Goal: Task Accomplishment & Management: Manage account settings

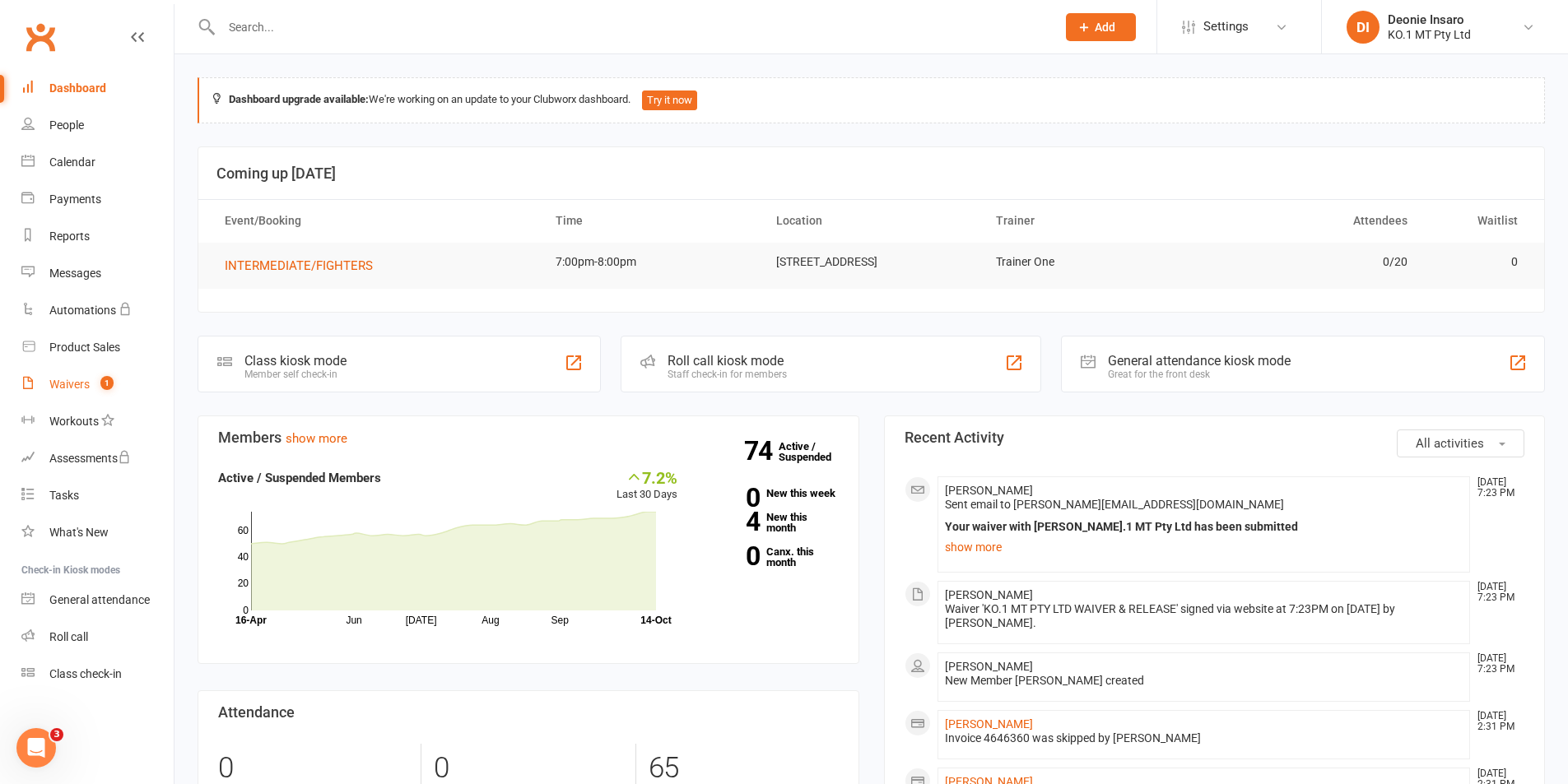
click at [83, 382] on div "Waivers" at bounding box center [69, 384] width 40 height 14
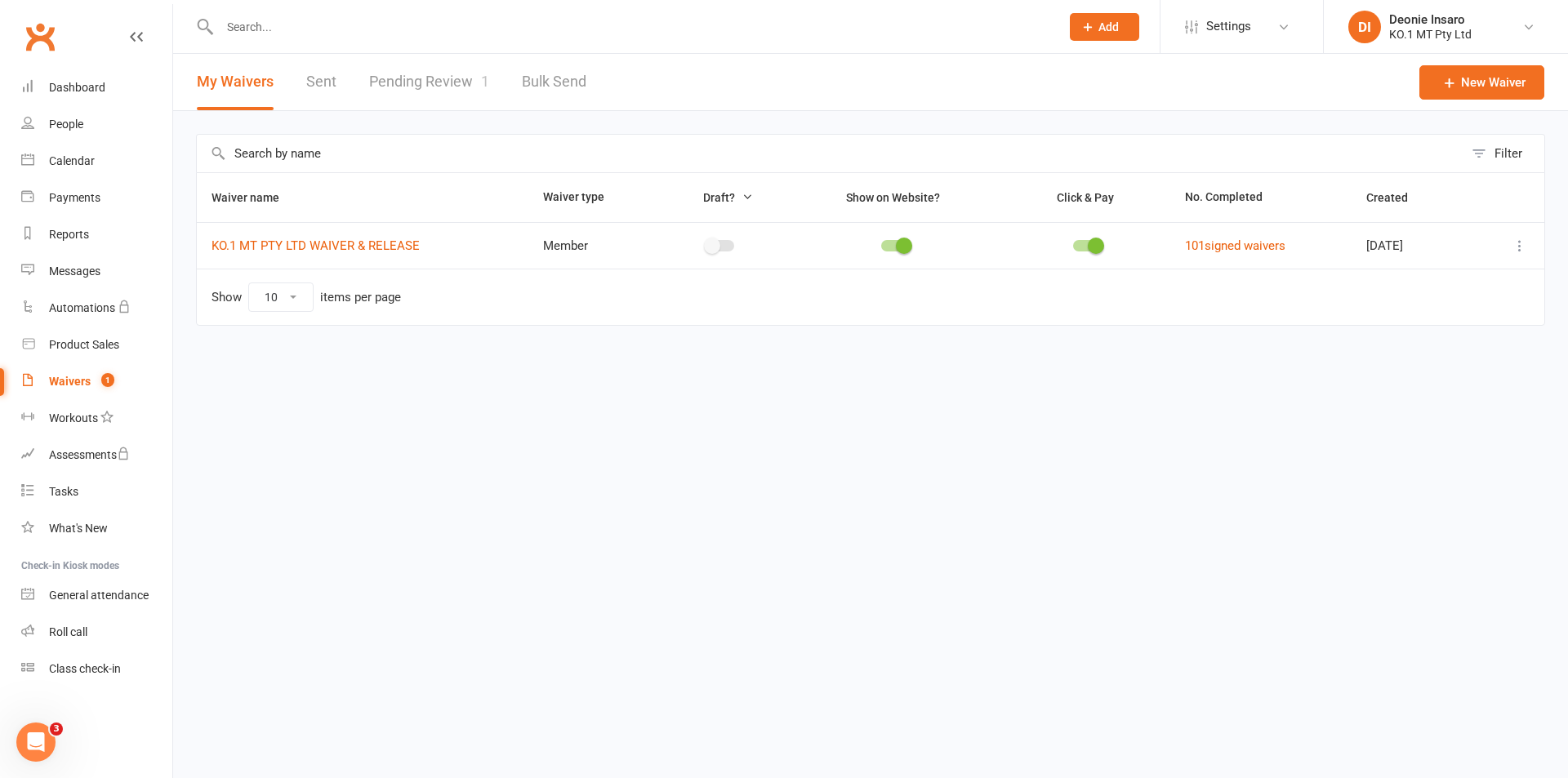
click at [453, 77] on link "Pending Review 1" at bounding box center [429, 82] width 120 height 56
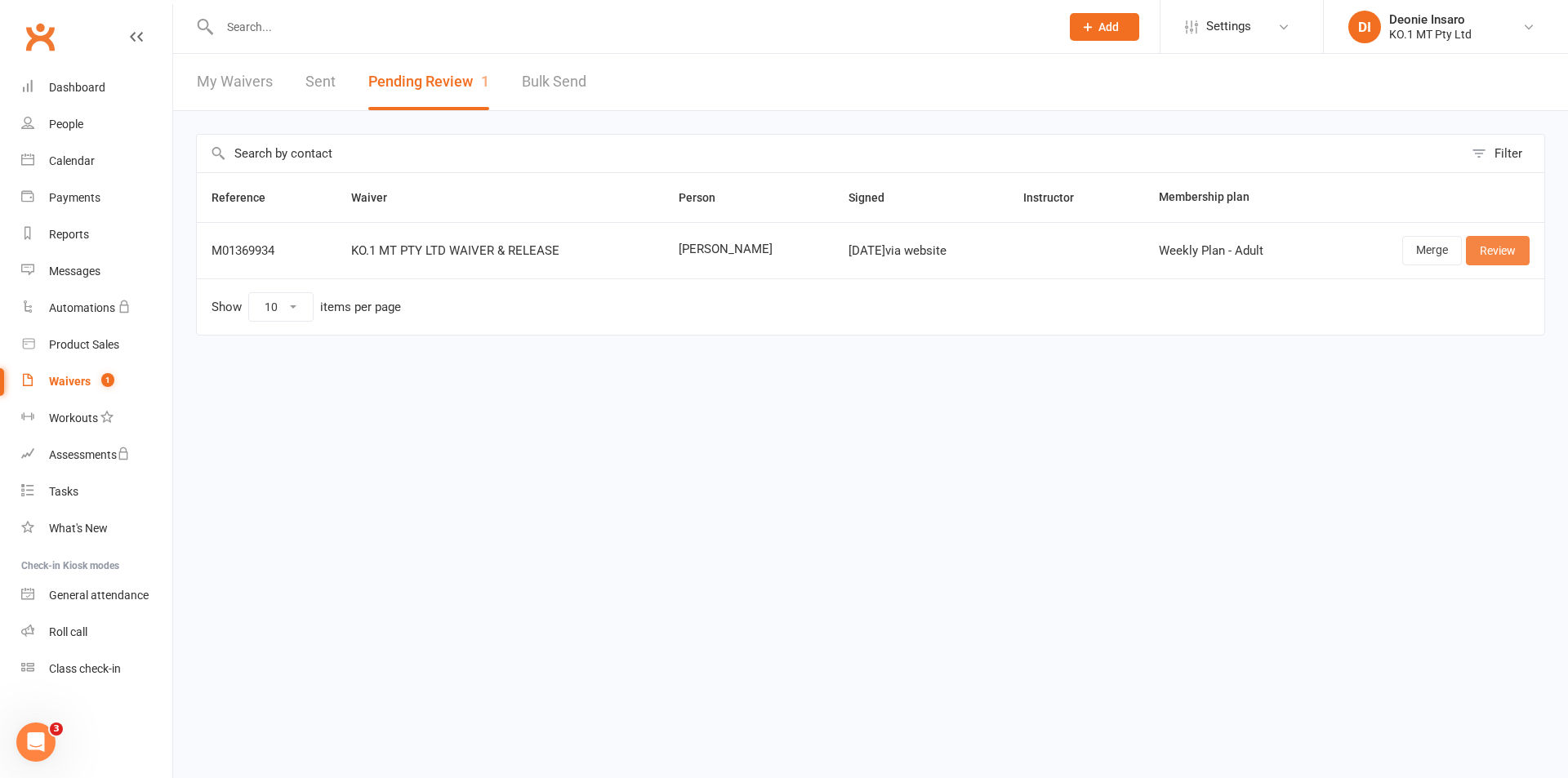
click at [1496, 249] on link "Review" at bounding box center [1498, 250] width 64 height 29
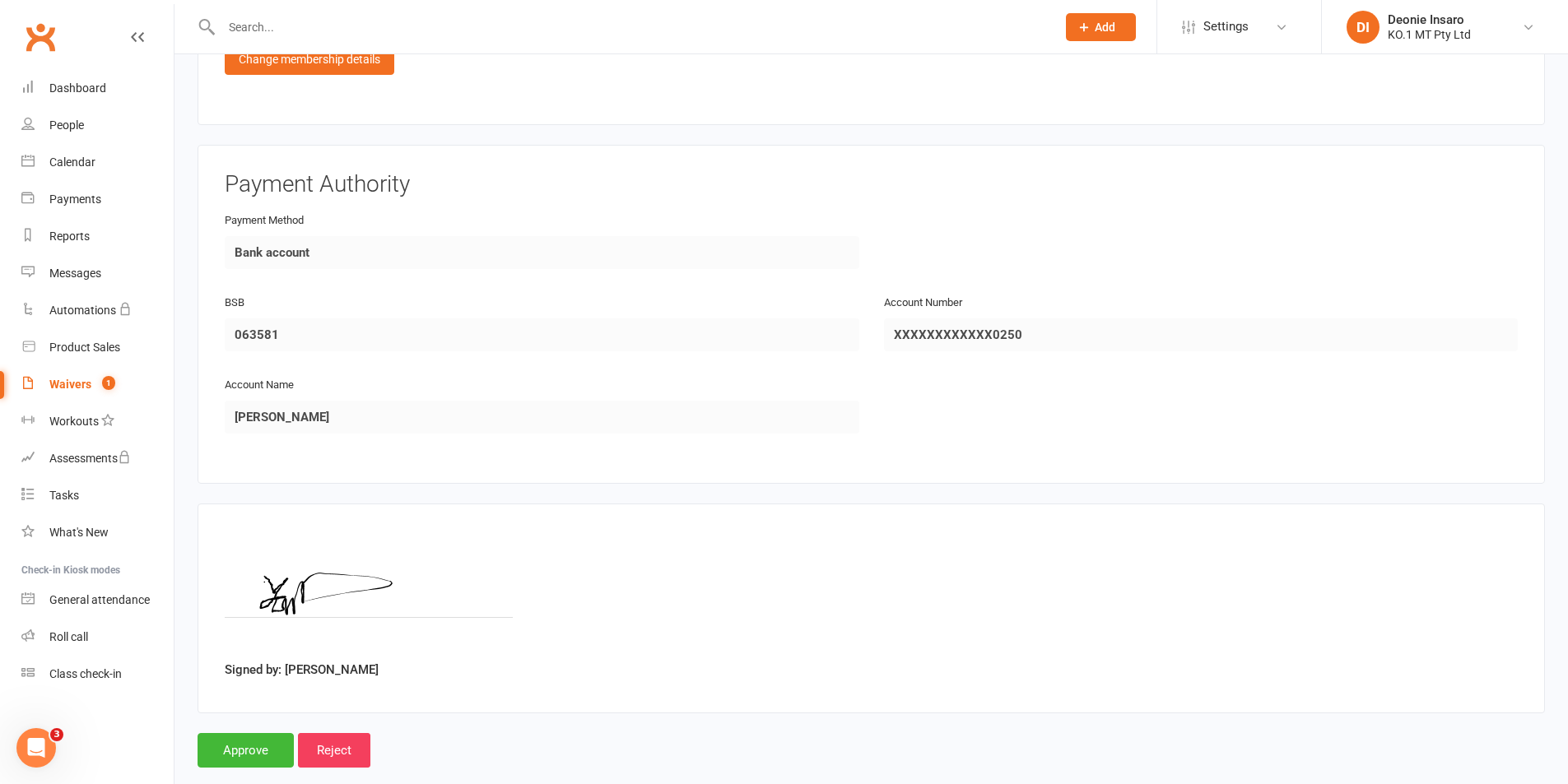
scroll to position [1346, 0]
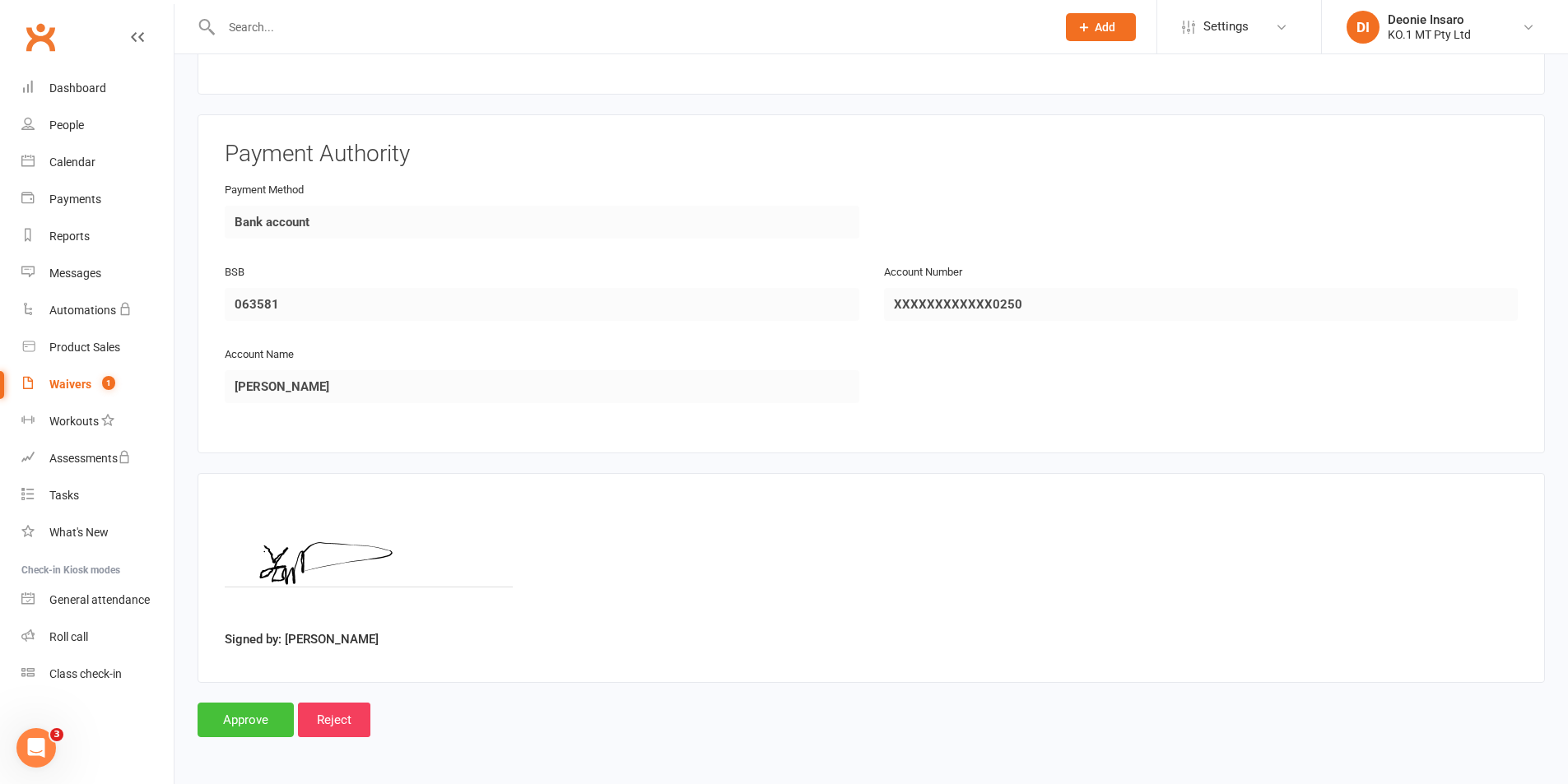
click at [247, 716] on input "Approve" at bounding box center [245, 720] width 96 height 35
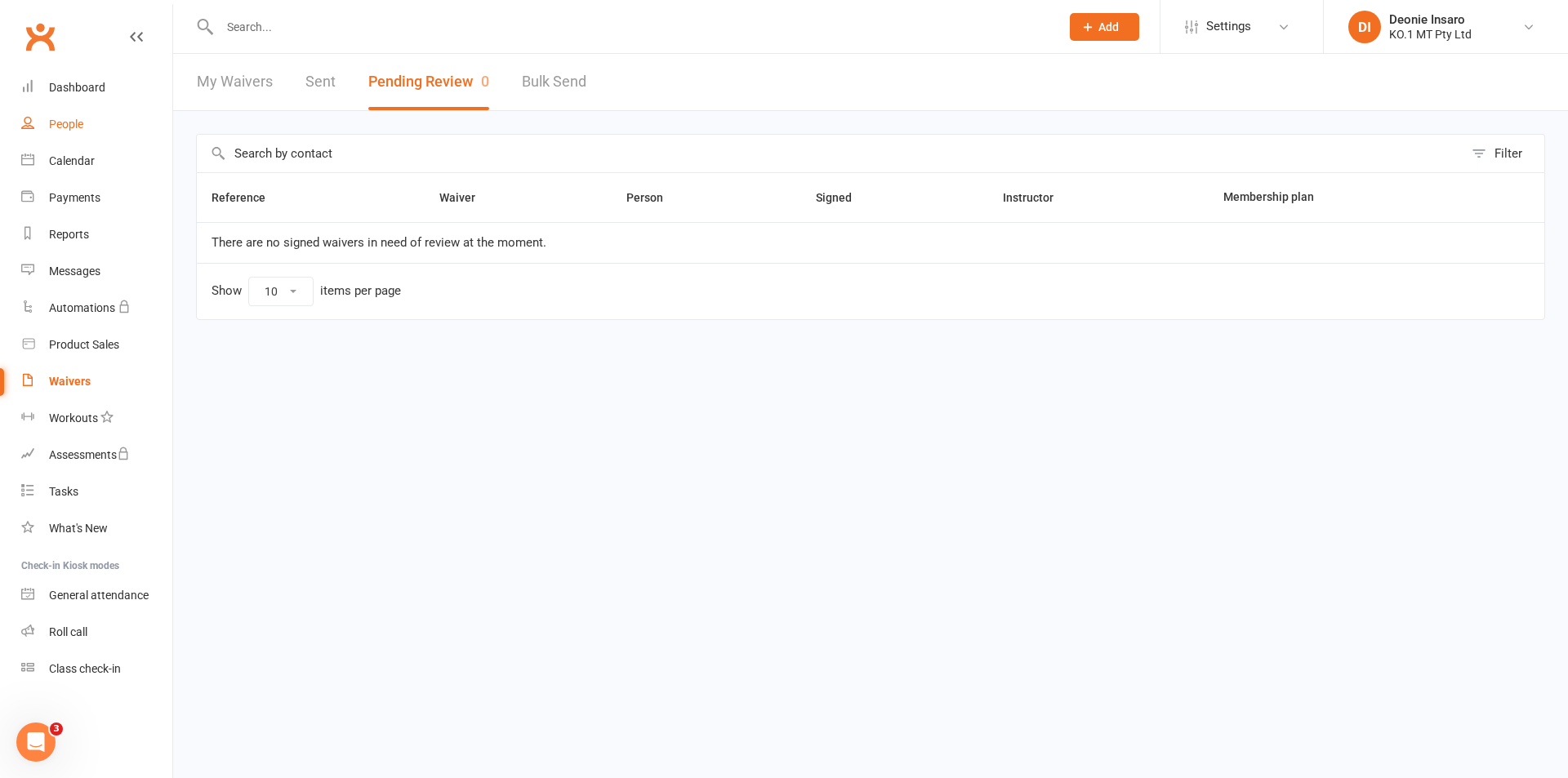
click at [71, 117] on link "People" at bounding box center [97, 125] width 151 height 37
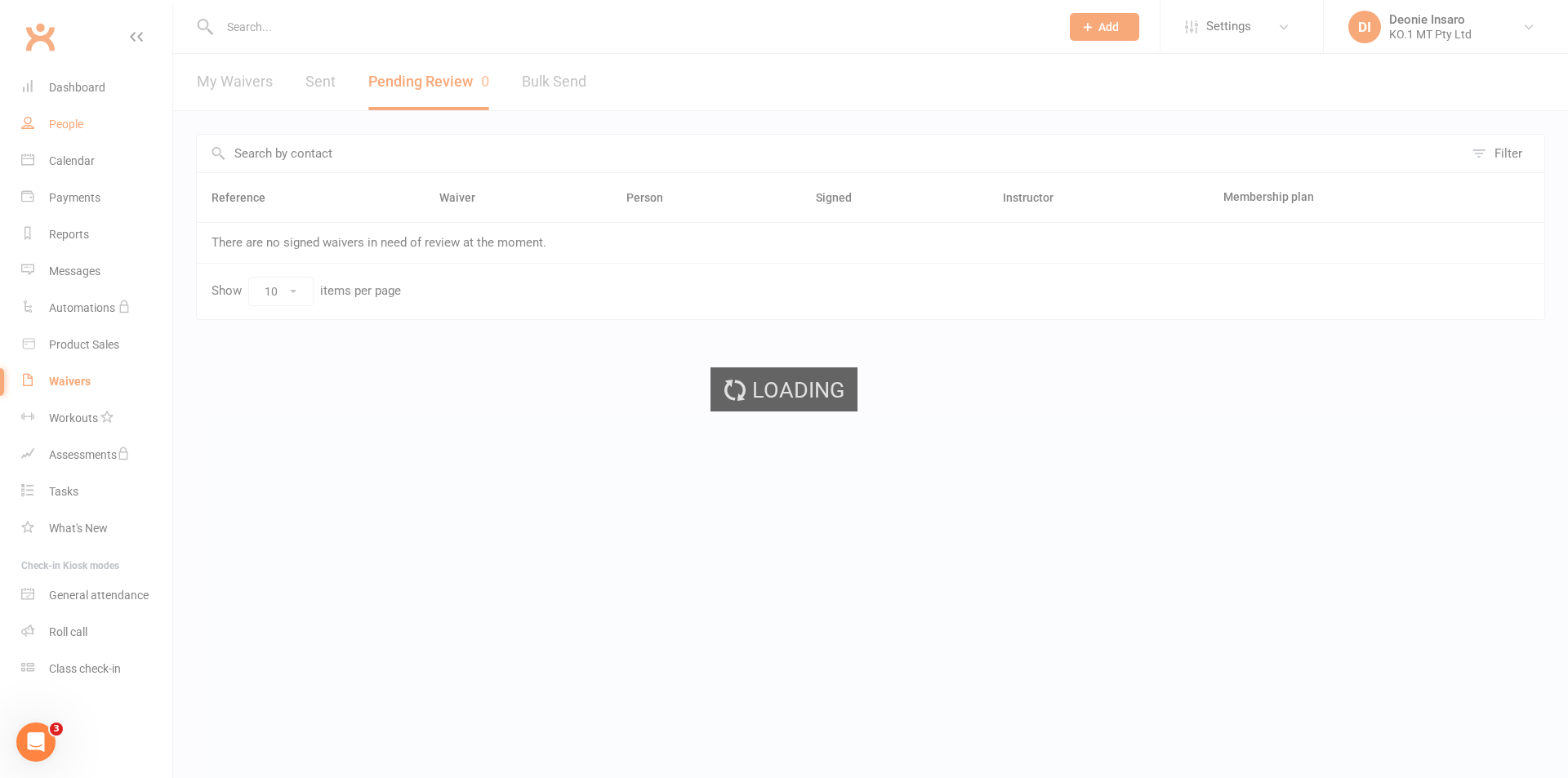
select select "100"
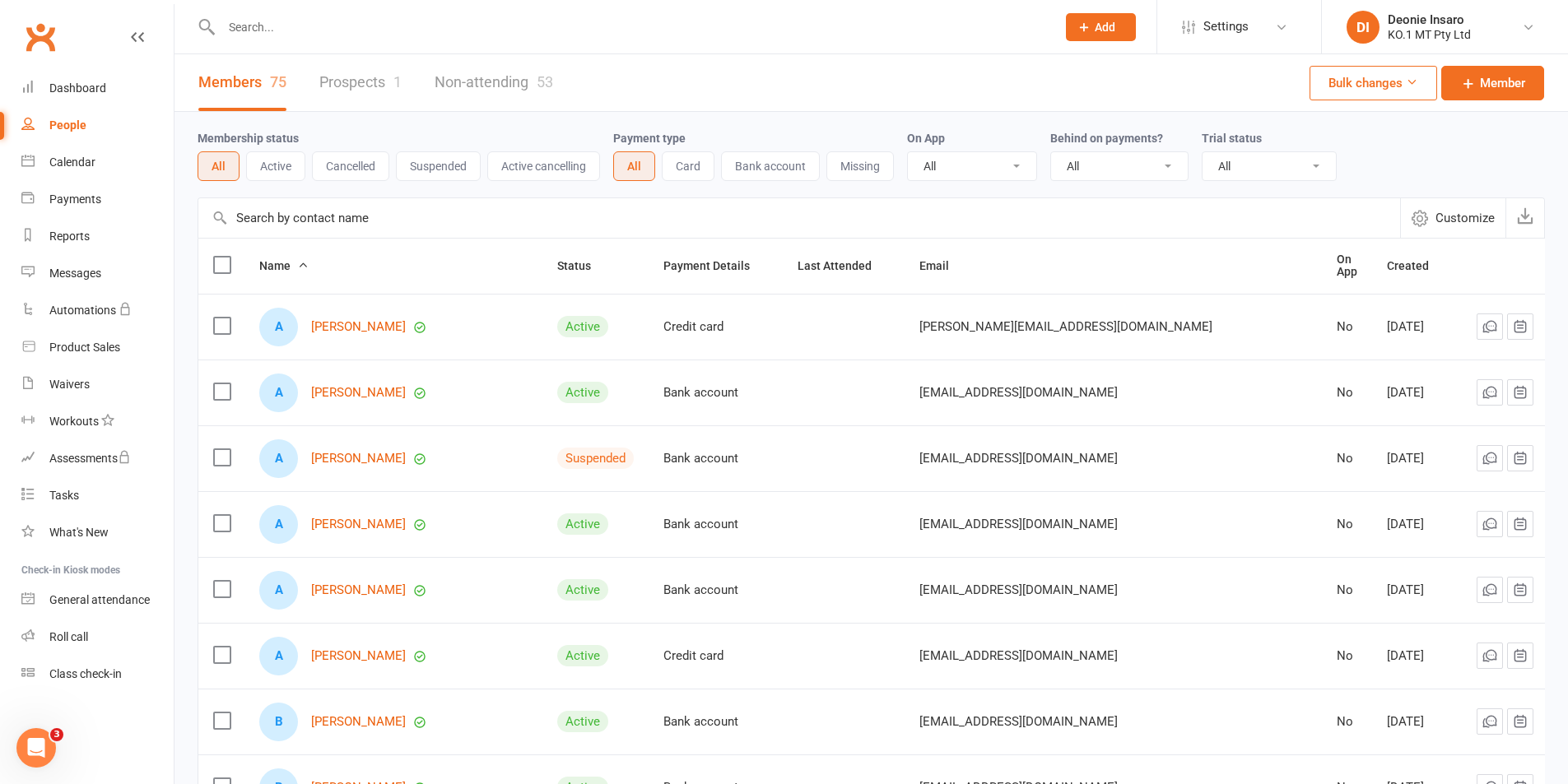
click at [282, 165] on button "Active" at bounding box center [275, 166] width 59 height 29
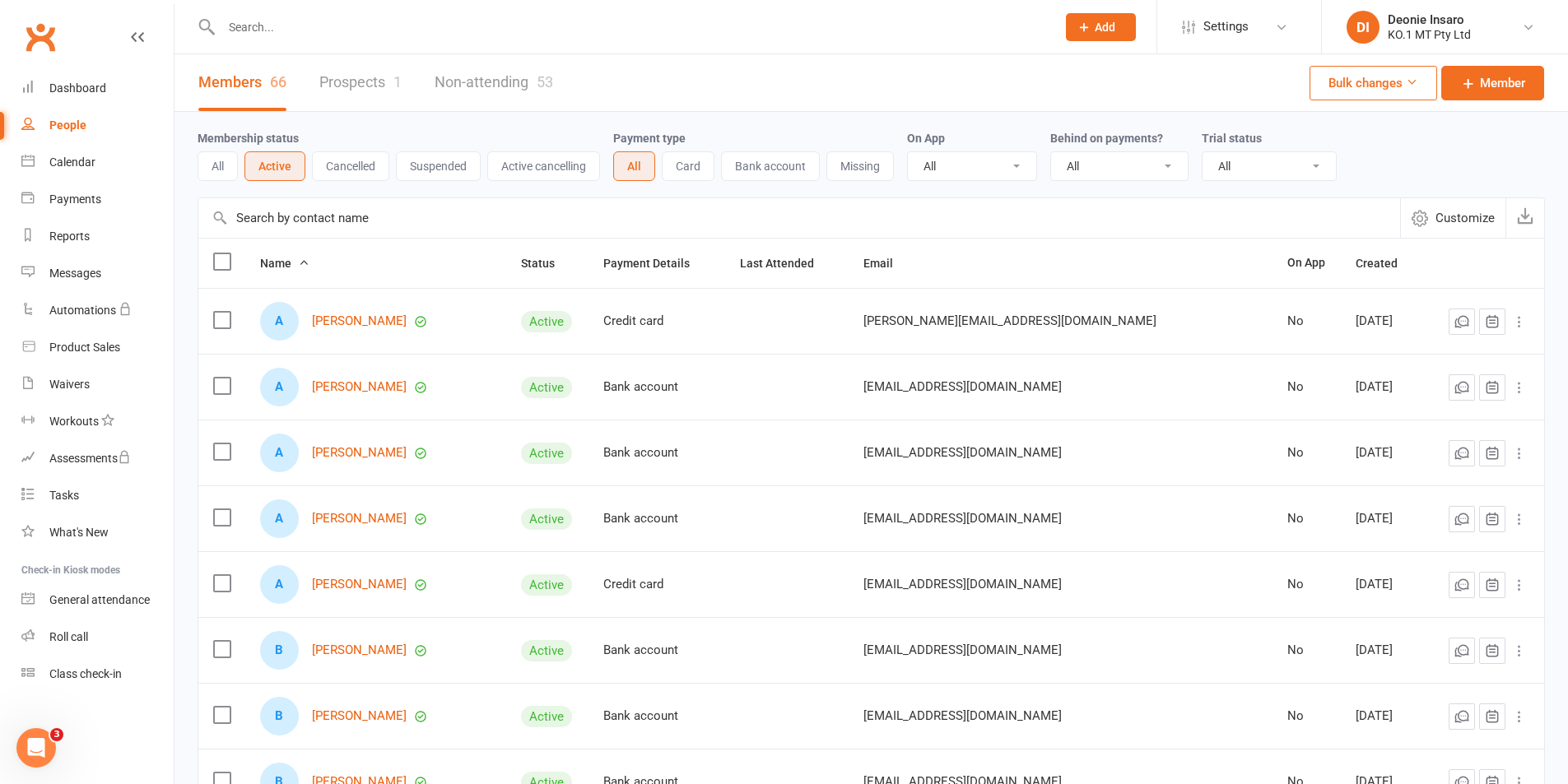
click at [450, 163] on button "Suspended" at bounding box center [438, 166] width 85 height 29
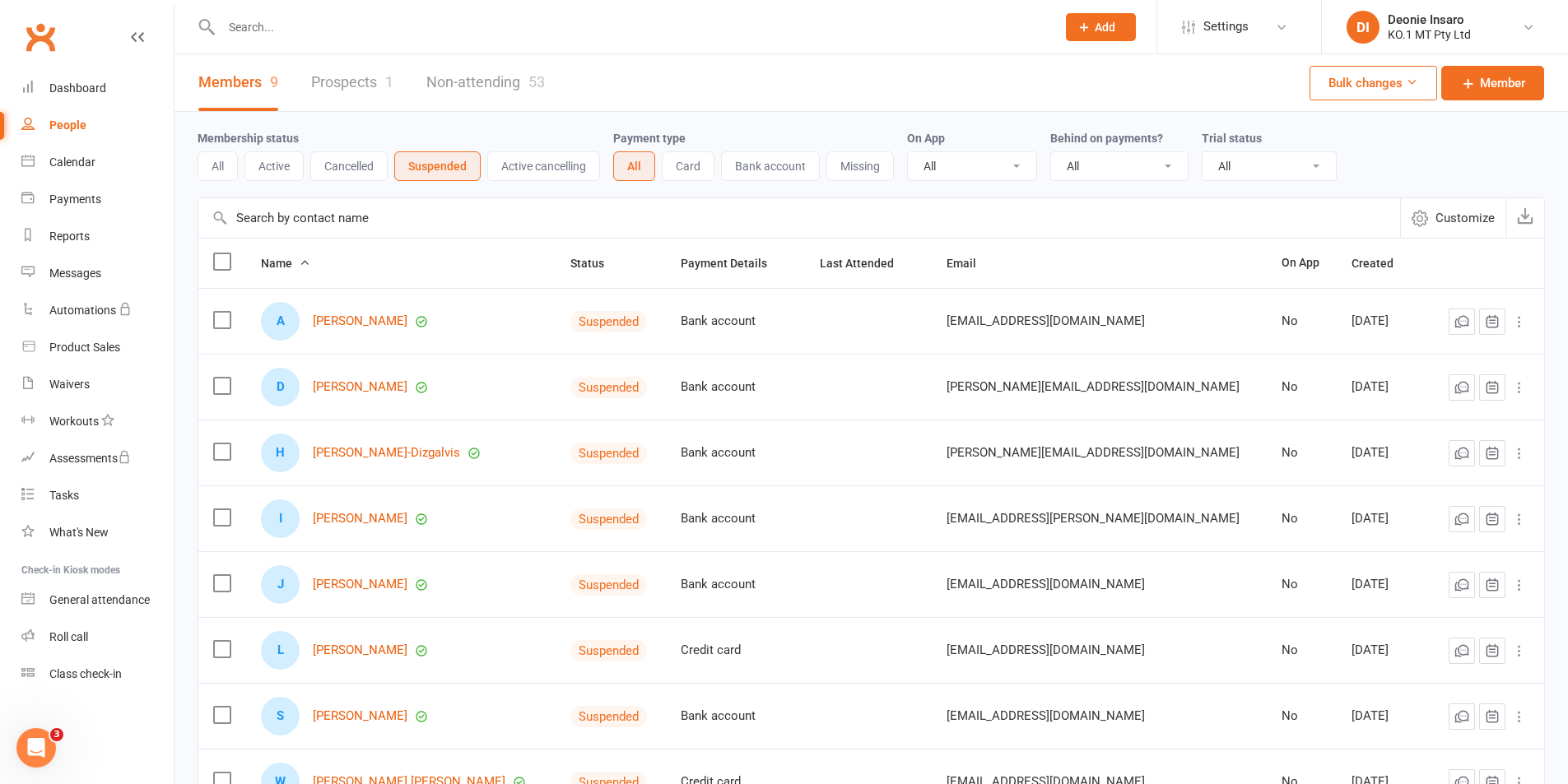
click at [276, 168] on button "Active" at bounding box center [273, 166] width 59 height 29
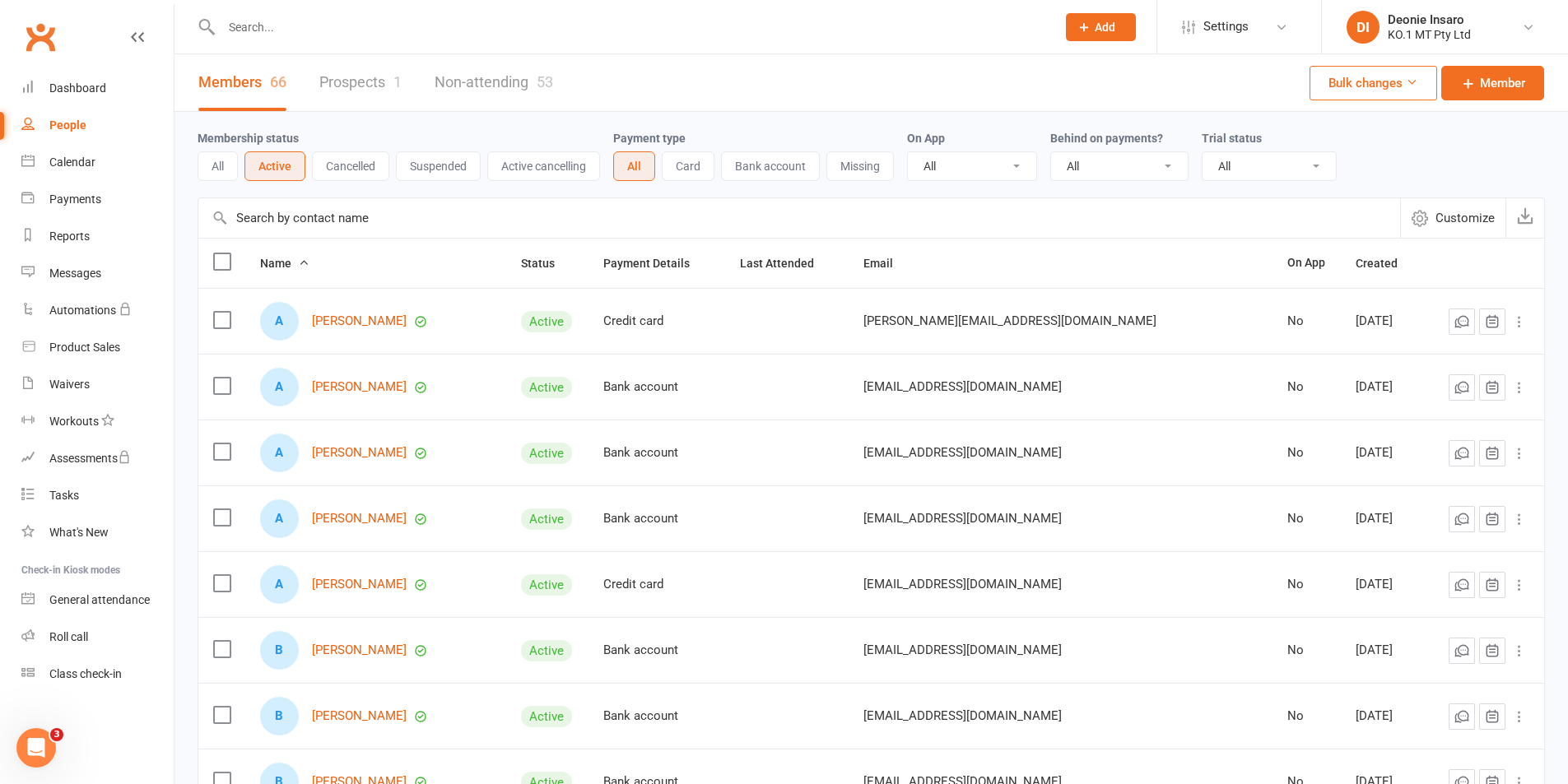
click at [217, 154] on button "All" at bounding box center [217, 166] width 40 height 29
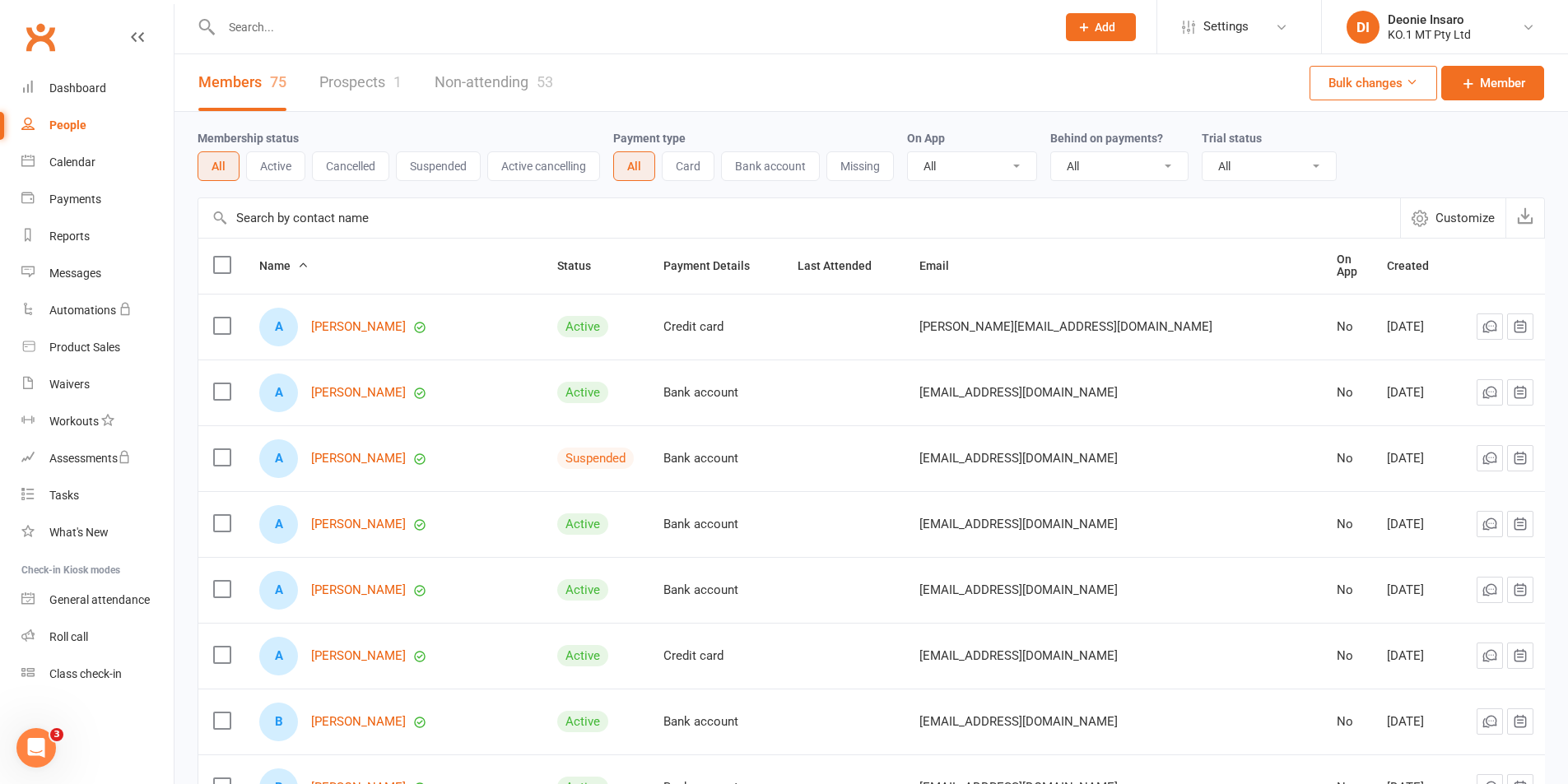
click at [278, 164] on button "Active" at bounding box center [275, 166] width 59 height 29
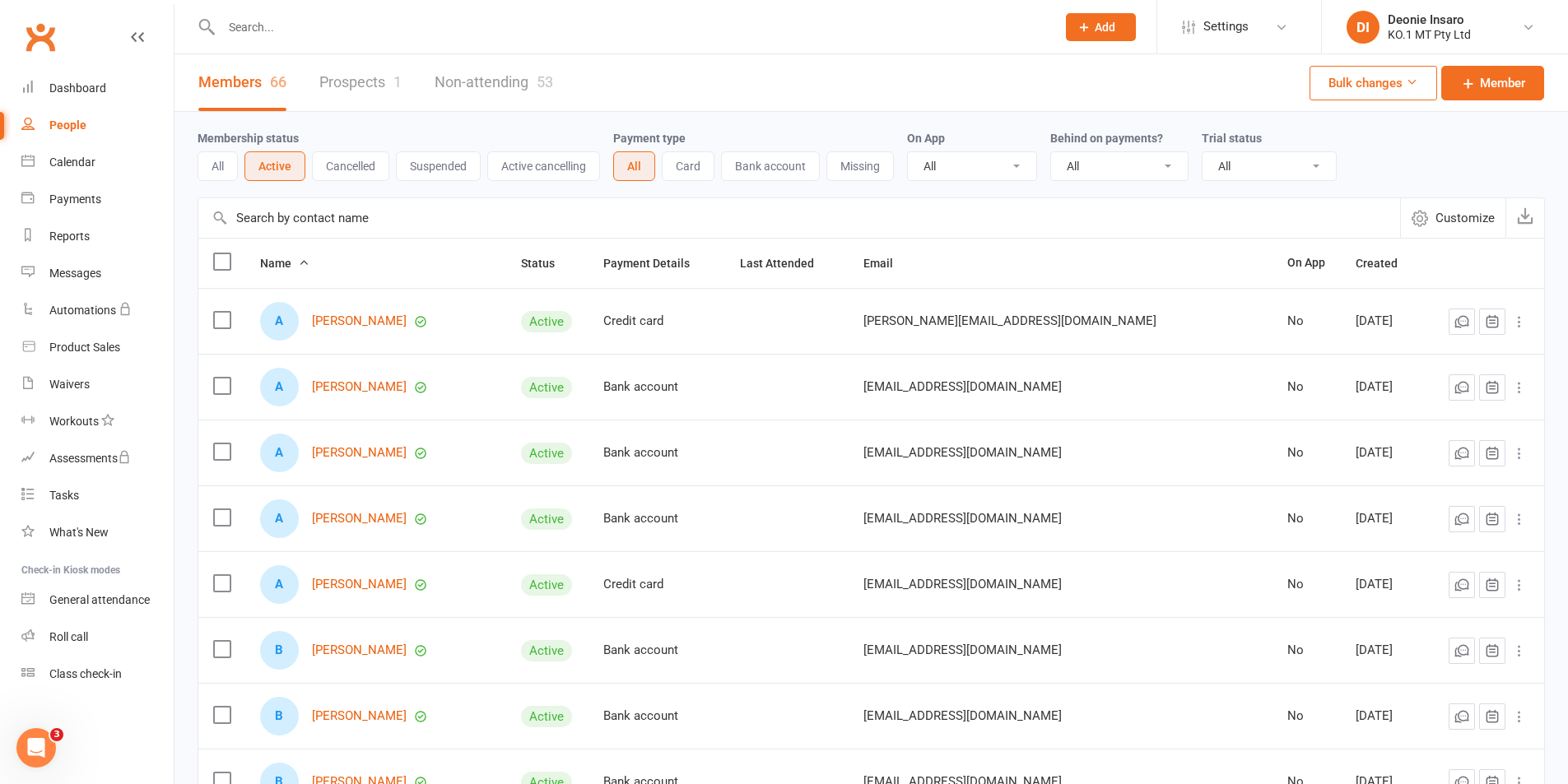
click at [1482, 149] on div "Membership status All Active Cancelled Suspended Active cancelling Payment type…" at bounding box center [871, 155] width 1347 height 53
click at [918, 17] on input "text" at bounding box center [629, 27] width 828 height 23
